Goal: Task Accomplishment & Management: Complete application form

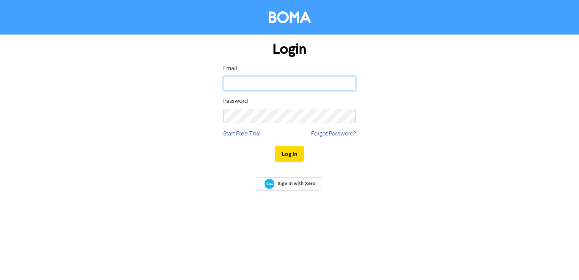
click at [240, 81] on input "email" at bounding box center [289, 83] width 133 height 14
type input "nehaoswal773@gmail.com"
click at [303, 83] on input "nehaoswal773@gmail.com" at bounding box center [289, 83] width 133 height 14
click at [275, 146] on button "Log In" at bounding box center [289, 154] width 29 height 16
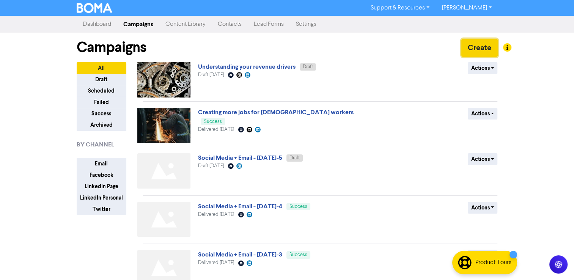
click at [476, 49] on button "Create" at bounding box center [479, 48] width 36 height 18
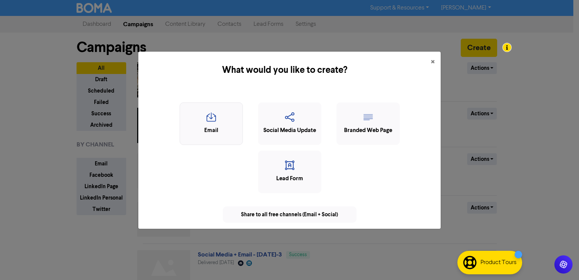
click at [218, 127] on div "Email" at bounding box center [211, 130] width 55 height 9
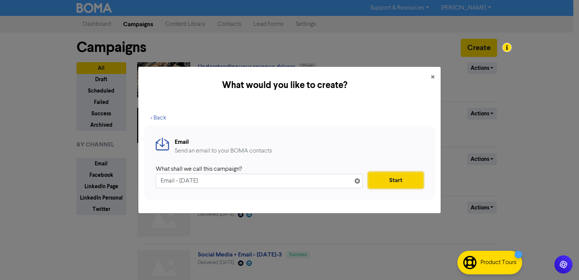
click at [394, 181] on button "Start" at bounding box center [395, 180] width 55 height 16
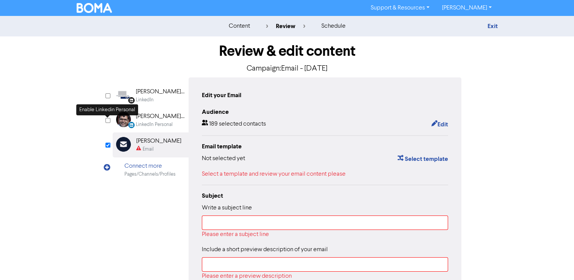
click at [108, 121] on input "checkbox" at bounding box center [107, 120] width 5 height 5
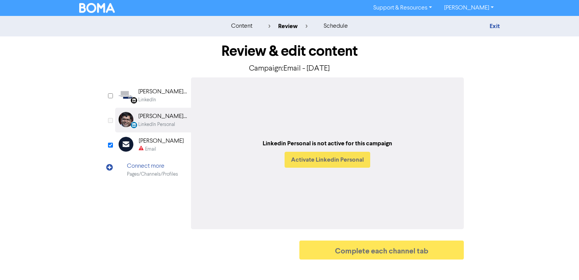
checkbox input "true"
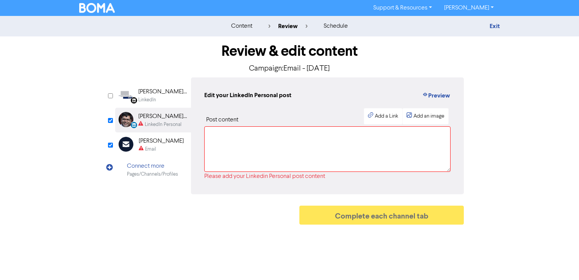
click at [153, 146] on div "Email" at bounding box center [150, 149] width 11 height 7
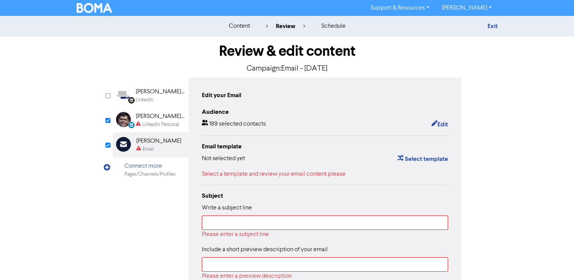
scroll to position [120, 0]
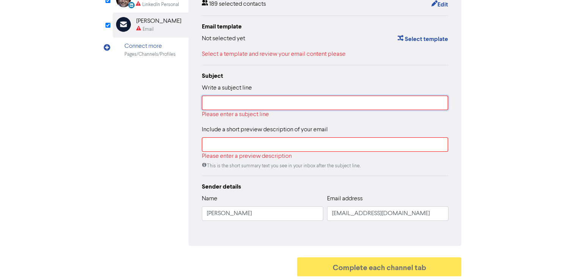
click at [241, 99] on input "text" at bounding box center [325, 103] width 246 height 14
paste input "How to Accept Payments Without Sharing Your Bank Details"
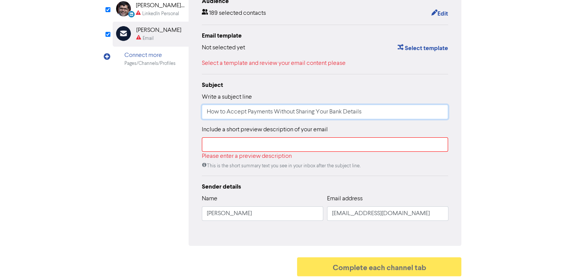
type input "How to Accept Payments Without Sharing Your Bank Details"
click at [228, 143] on input "text" at bounding box center [325, 144] width 246 height 14
click at [379, 111] on input "How to Accept Payments Without Sharing Your Bank Details" at bounding box center [325, 112] width 246 height 14
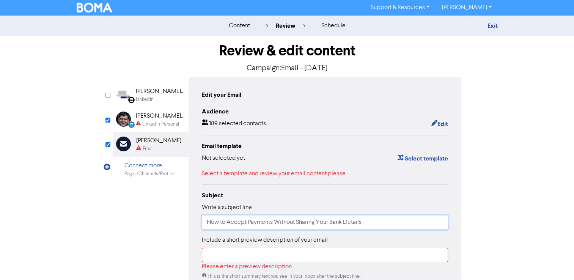
scroll to position [0, 0]
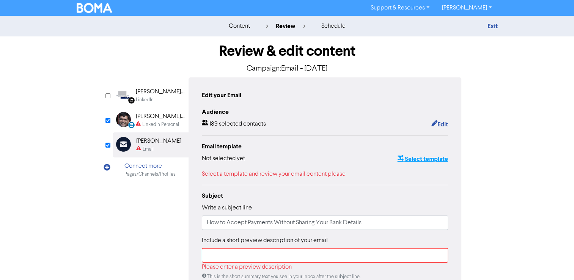
click at [431, 159] on button "Select template" at bounding box center [422, 159] width 51 height 10
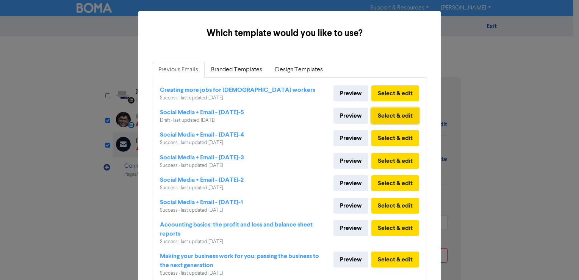
click at [390, 116] on button "Select & edit" at bounding box center [396, 116] width 48 height 16
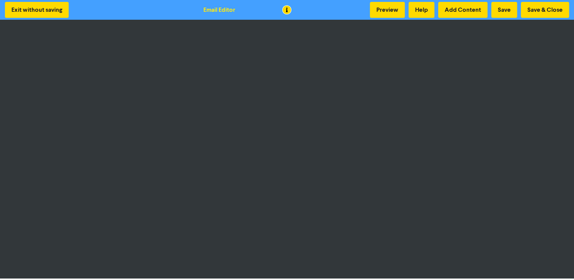
scroll to position [1, 0]
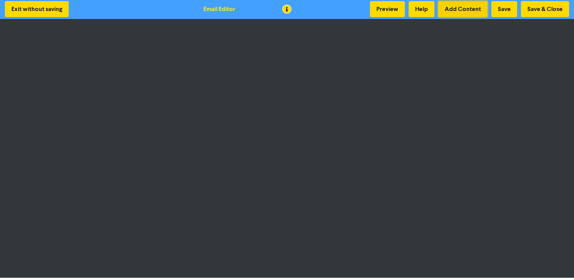
click at [467, 1] on button "Add Content" at bounding box center [462, 9] width 49 height 16
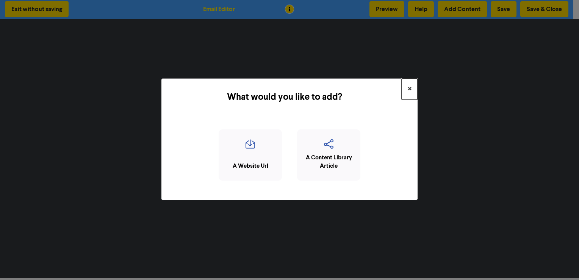
click at [407, 88] on button "×" at bounding box center [410, 88] width 16 height 21
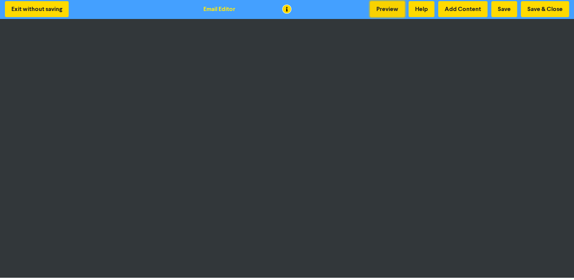
click at [383, 8] on button "Preview" at bounding box center [387, 9] width 35 height 16
click at [539, 11] on button "Save & Close" at bounding box center [544, 9] width 48 height 16
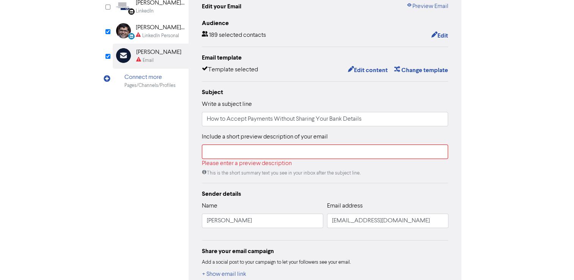
scroll to position [135, 0]
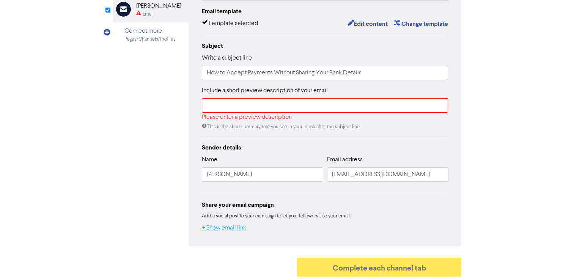
click at [229, 228] on button "+ Show email link" at bounding box center [224, 228] width 45 height 10
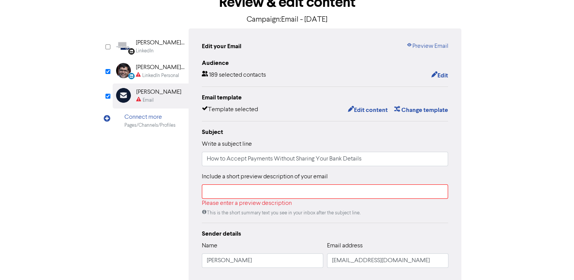
scroll to position [0, 0]
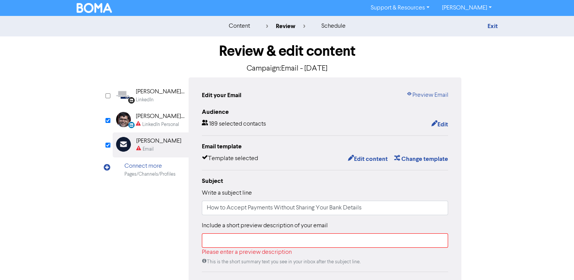
click at [156, 121] on div "LinkedIn Personal" at bounding box center [160, 124] width 37 height 7
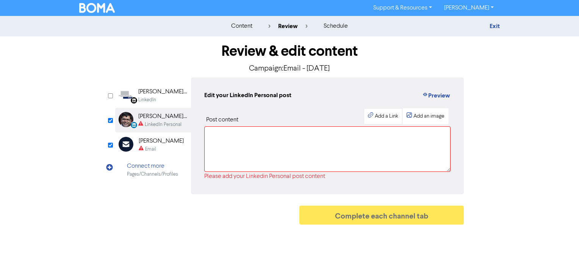
click at [381, 120] on div "Add a Link" at bounding box center [387, 116] width 24 height 8
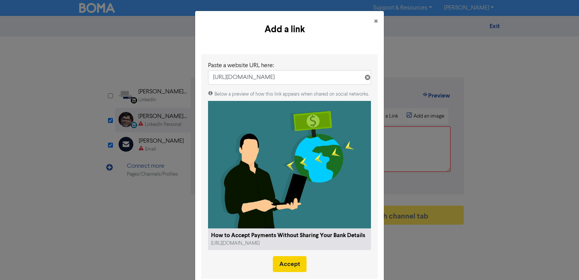
type input "[URL][DOMAIN_NAME]"
click at [284, 266] on button "Accept" at bounding box center [290, 264] width 34 height 16
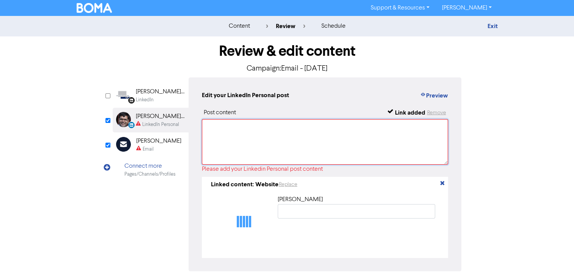
click at [207, 126] on textarea at bounding box center [325, 141] width 246 height 45
type input "How to Accept Payments Without Sharing Your Bank Details"
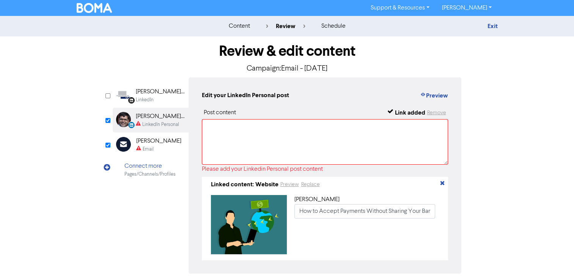
click at [159, 149] on div "Email" at bounding box center [158, 149] width 45 height 7
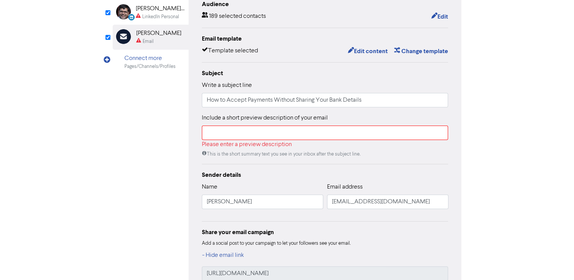
scroll to position [114, 0]
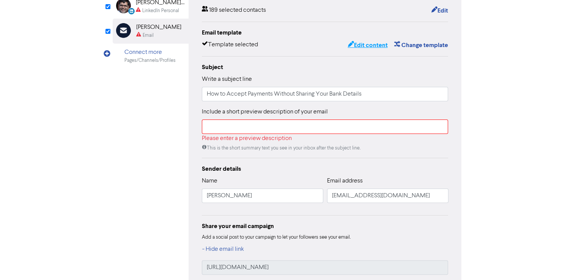
click at [368, 45] on button "Edit content" at bounding box center [367, 45] width 41 height 10
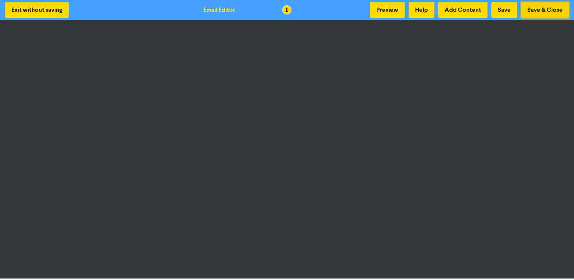
click at [542, 10] on button "Save & Close" at bounding box center [544, 10] width 48 height 16
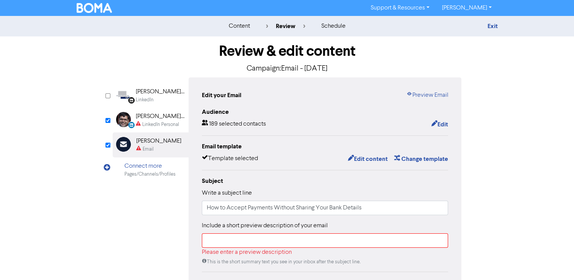
click at [154, 116] on div "[PERSON_NAME][DEMOGRAPHIC_DATA]" at bounding box center [160, 116] width 49 height 9
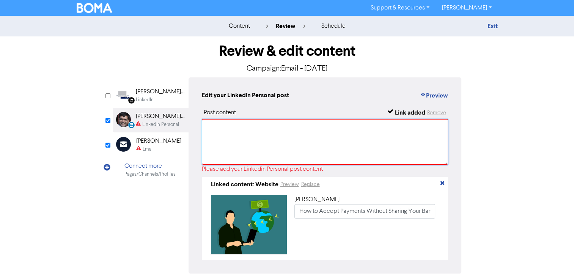
click at [275, 129] on textarea at bounding box center [325, 141] width 246 height 45
paste textarea "💼 Why You Should Rethink How You Accept Payments As a business owner, protectin…"
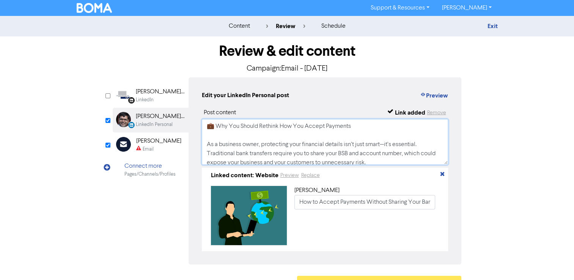
scroll to position [20, 0]
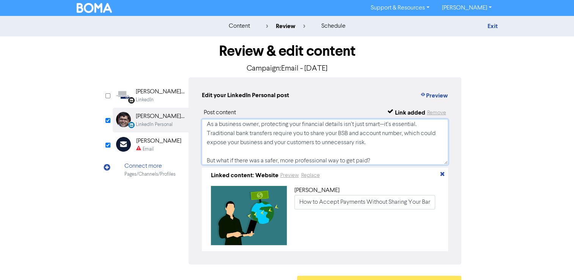
type textarea "💼 Why You Should Rethink How You Accept Payments As a business owner, protectin…"
click at [155, 149] on div "Email" at bounding box center [158, 149] width 45 height 7
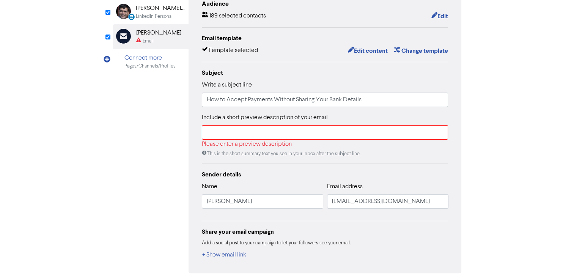
scroll to position [114, 0]
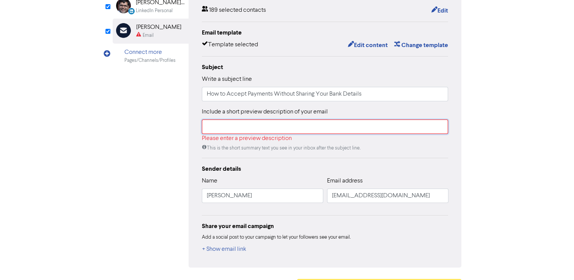
click at [230, 129] on input "text" at bounding box center [325, 126] width 246 height 14
paste input "💼 Why You Should Rethink How You Accept Payments As a business owner, protectin…"
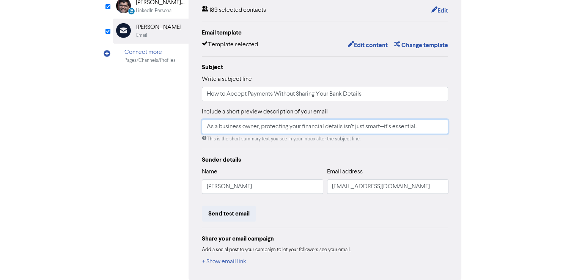
scroll to position [147, 0]
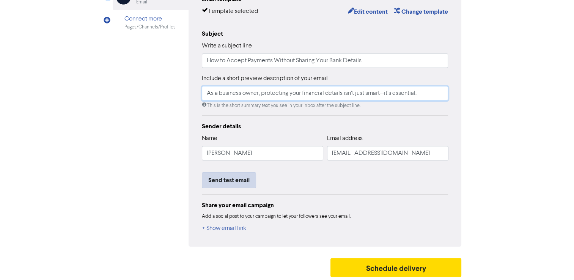
type input "As a business owner, protecting your financial details isn’t just smart—it’s es…"
click at [246, 179] on button "Send test email" at bounding box center [229, 180] width 54 height 16
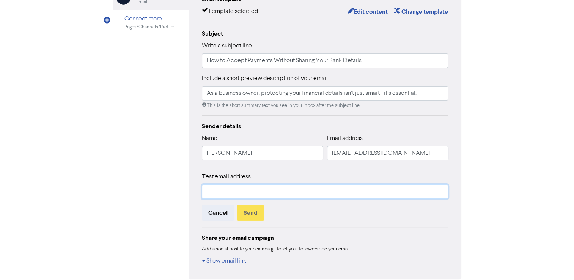
click at [240, 194] on input "text" at bounding box center [325, 191] width 246 height 14
type input "[EMAIL_ADDRESS][DOMAIN_NAME]"
click at [245, 214] on button "Send" at bounding box center [250, 213] width 27 height 16
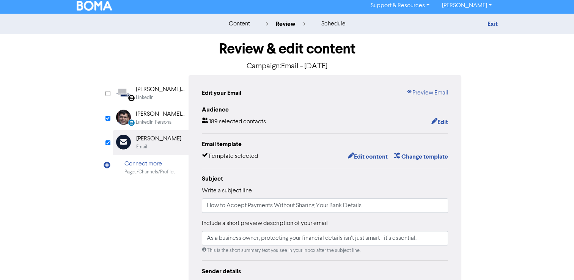
scroll to position [0, 0]
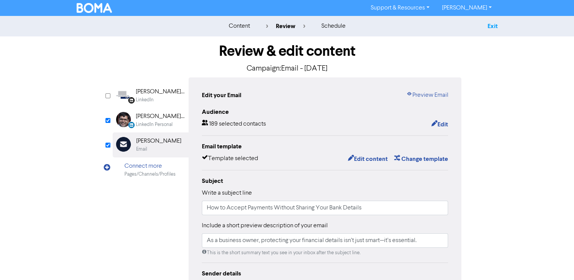
click at [491, 24] on link "Exit" at bounding box center [492, 26] width 10 height 8
